Goal: Task Accomplishment & Management: Manage account settings

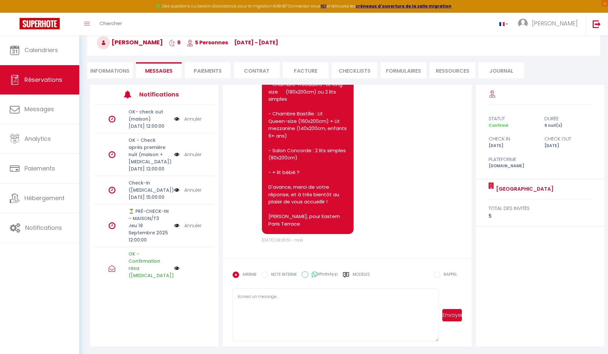
scroll to position [36, 0]
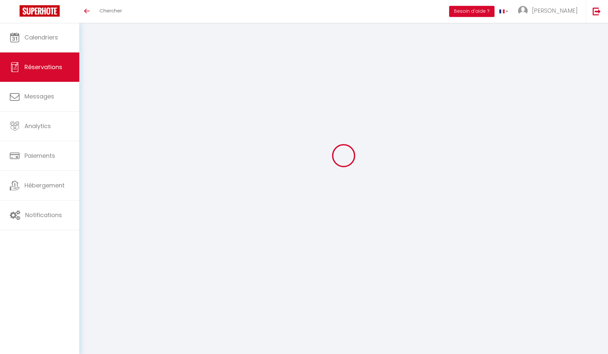
select select
checkbox input "false"
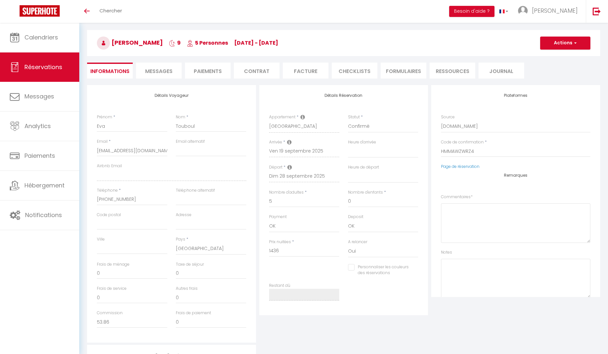
select select
checkbox input "false"
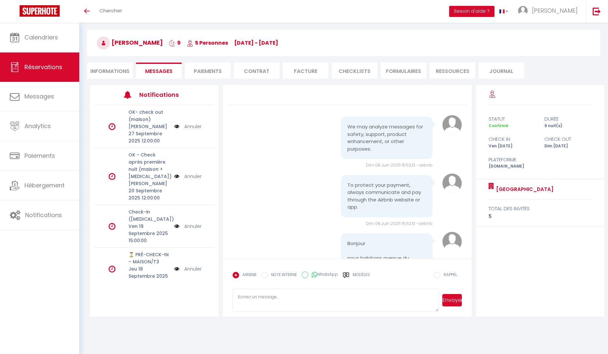
scroll to position [2140, 0]
